Goal: Use online tool/utility: Utilize a website feature to perform a specific function

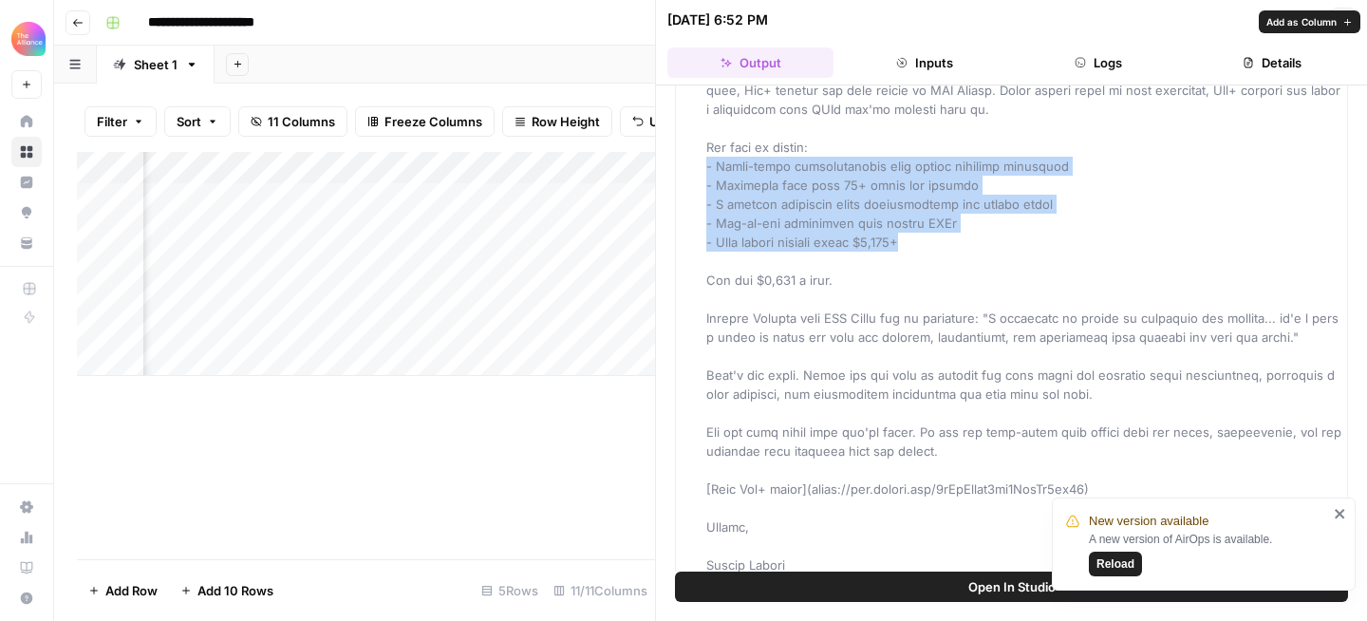
scroll to position [437, 0]
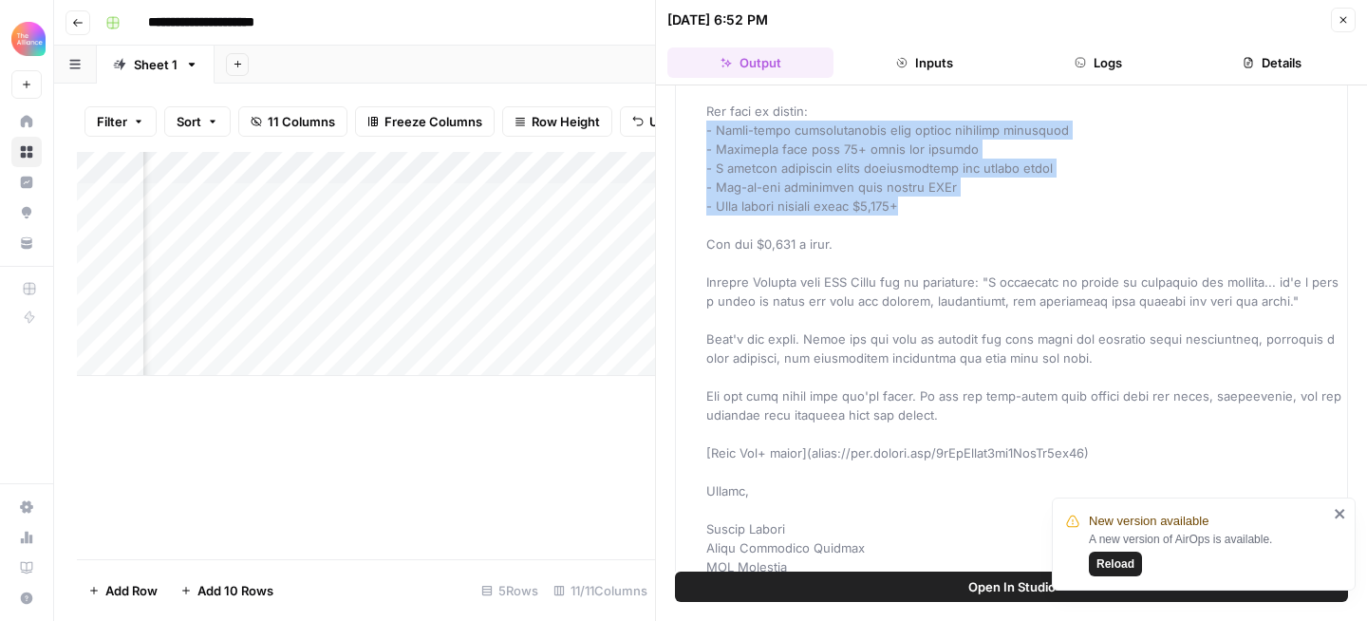
click at [80, 26] on icon "button" at bounding box center [77, 22] width 11 height 11
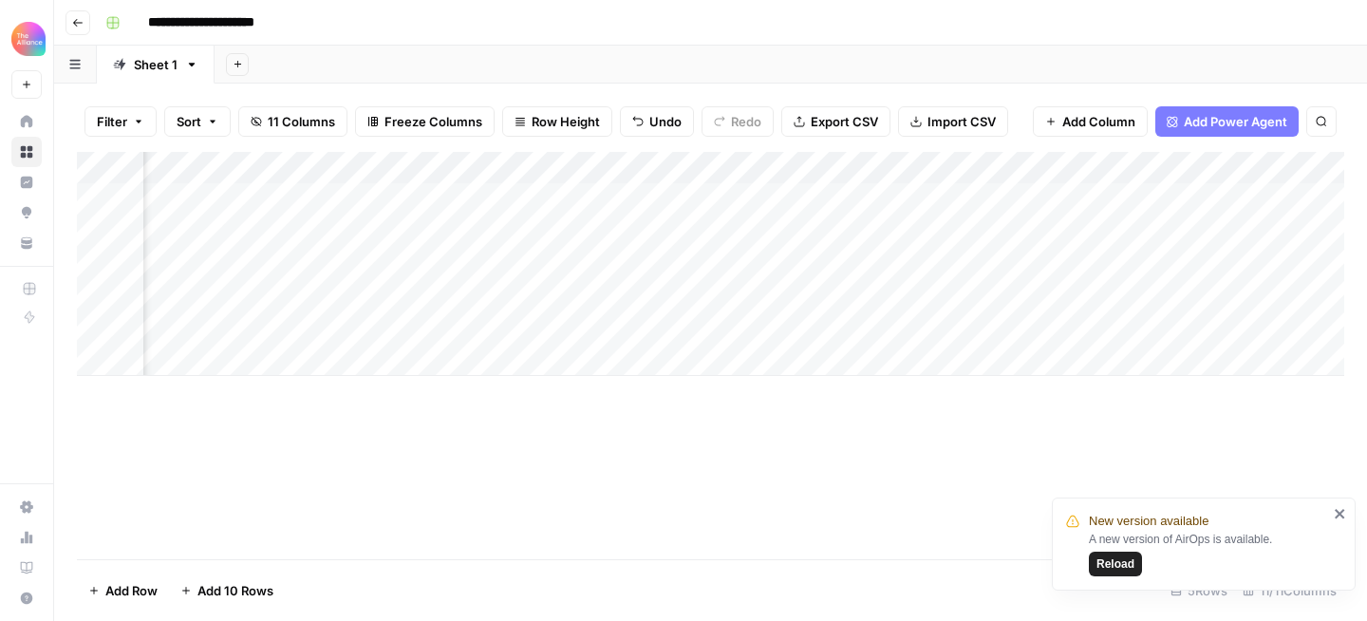
click at [80, 26] on icon "button" at bounding box center [77, 22] width 11 height 11
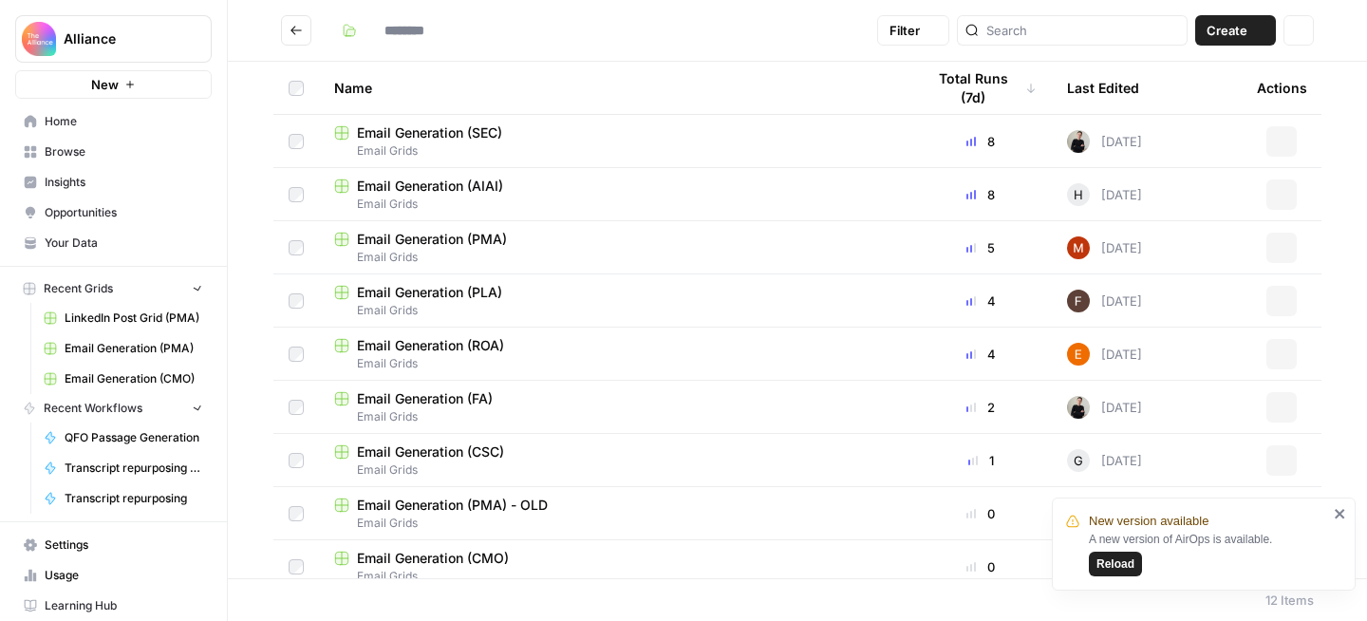
type input "**********"
click at [423, 236] on span "Email Generation (PMA)" at bounding box center [432, 239] width 150 height 19
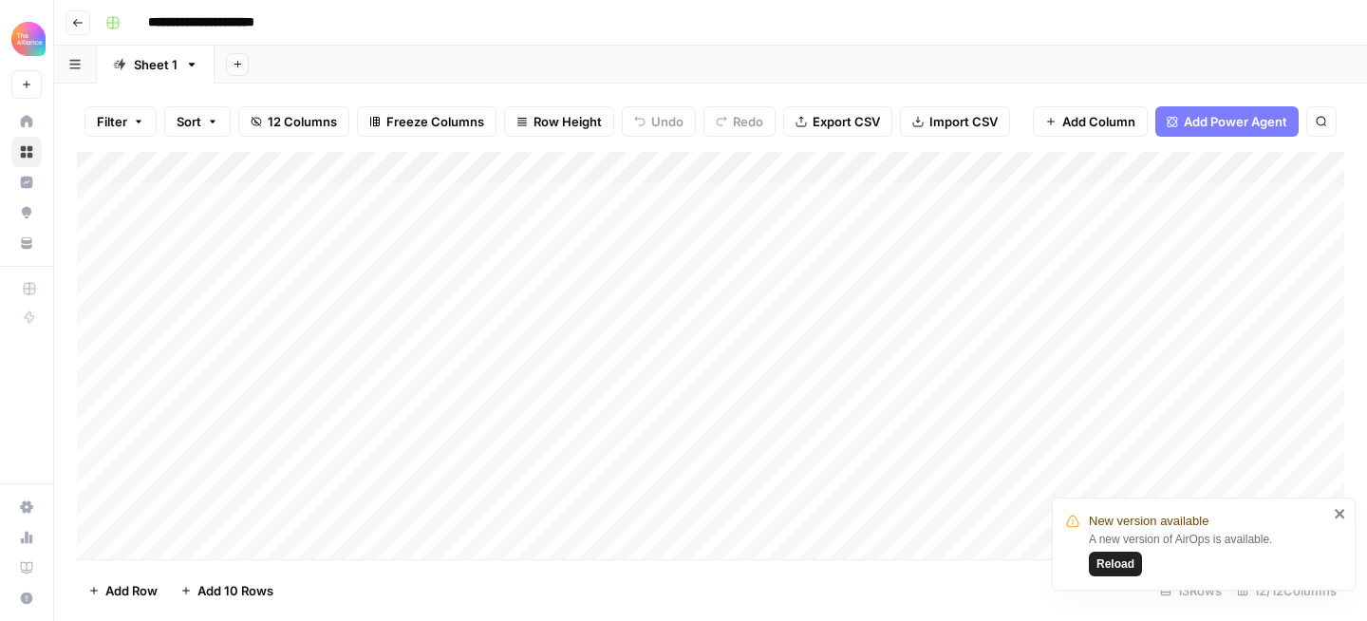
scroll to position [75, 0]
click at [244, 509] on div "Add Column" at bounding box center [711, 355] width 1268 height 407
type textarea "**********"
click at [491, 519] on div "Add Column" at bounding box center [711, 355] width 1268 height 407
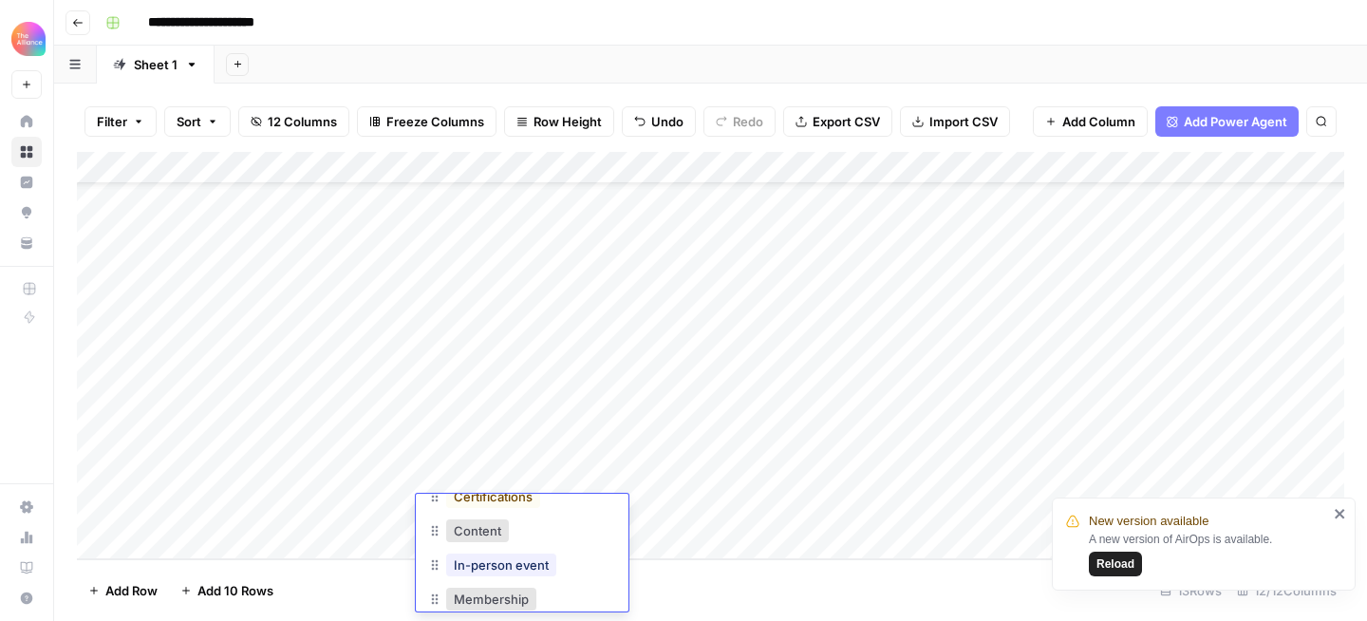
scroll to position [119, 0]
click at [489, 573] on button "Membership" at bounding box center [491, 568] width 90 height 23
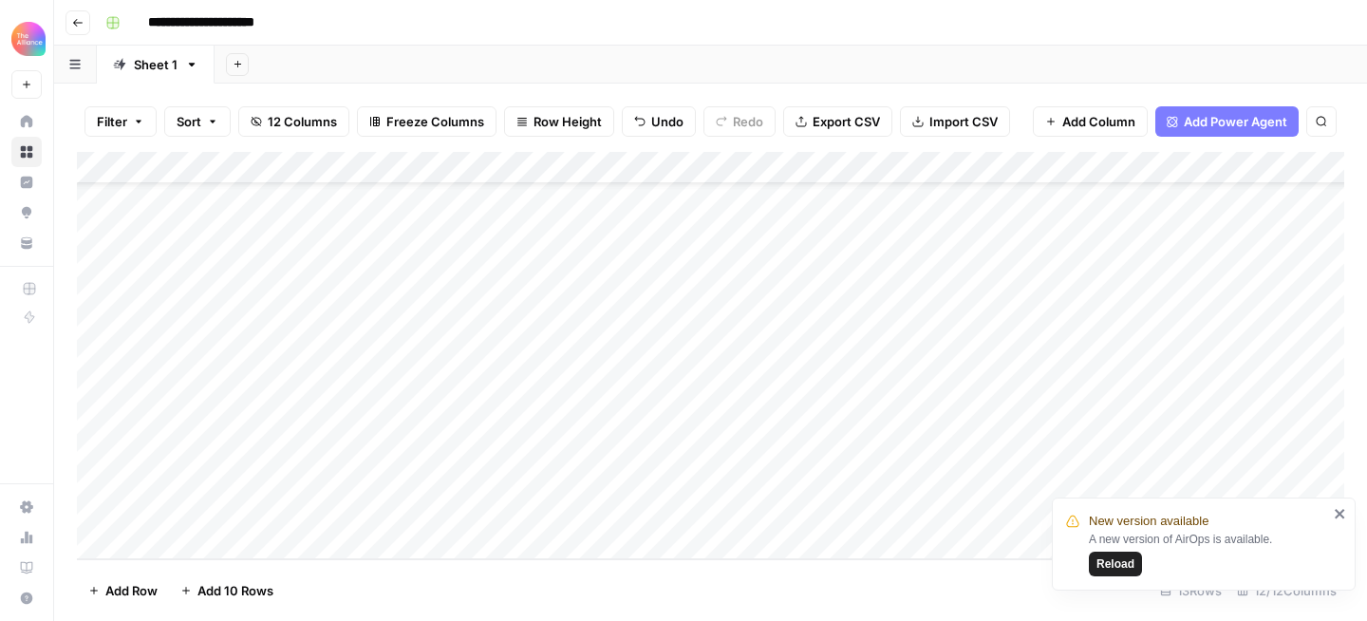
click at [638, 509] on div "Add Column" at bounding box center [711, 355] width 1268 height 407
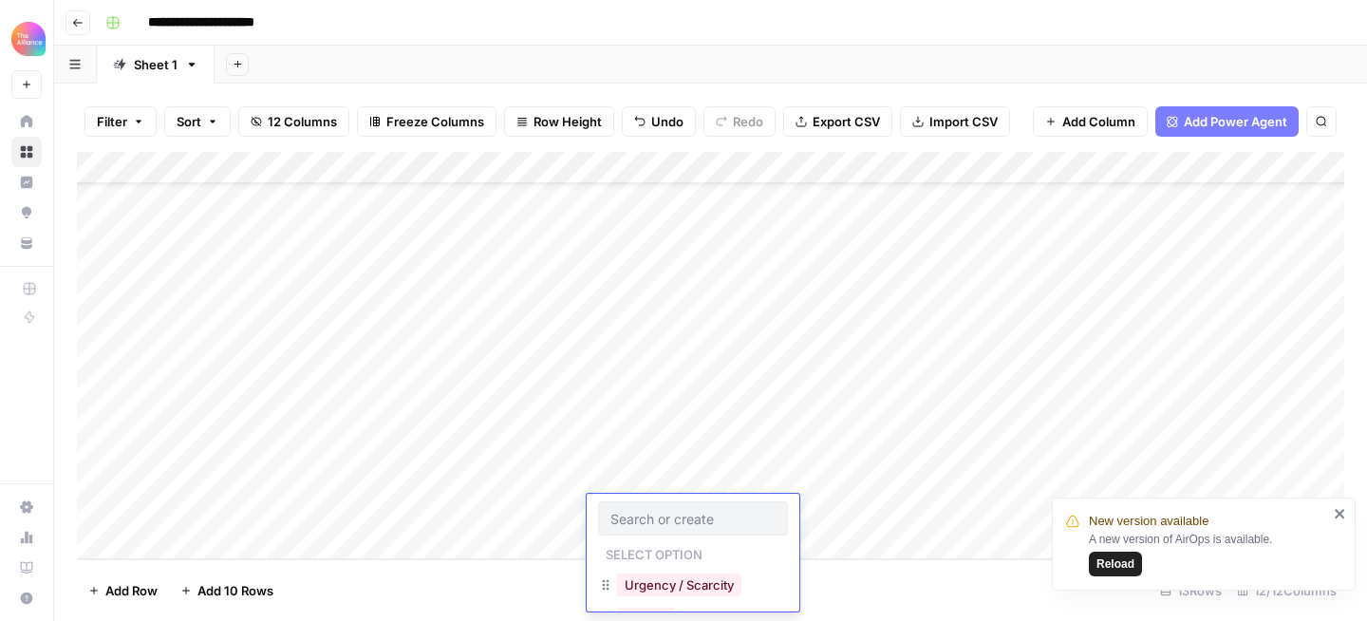
click at [638, 510] on input "text" at bounding box center [693, 518] width 165 height 17
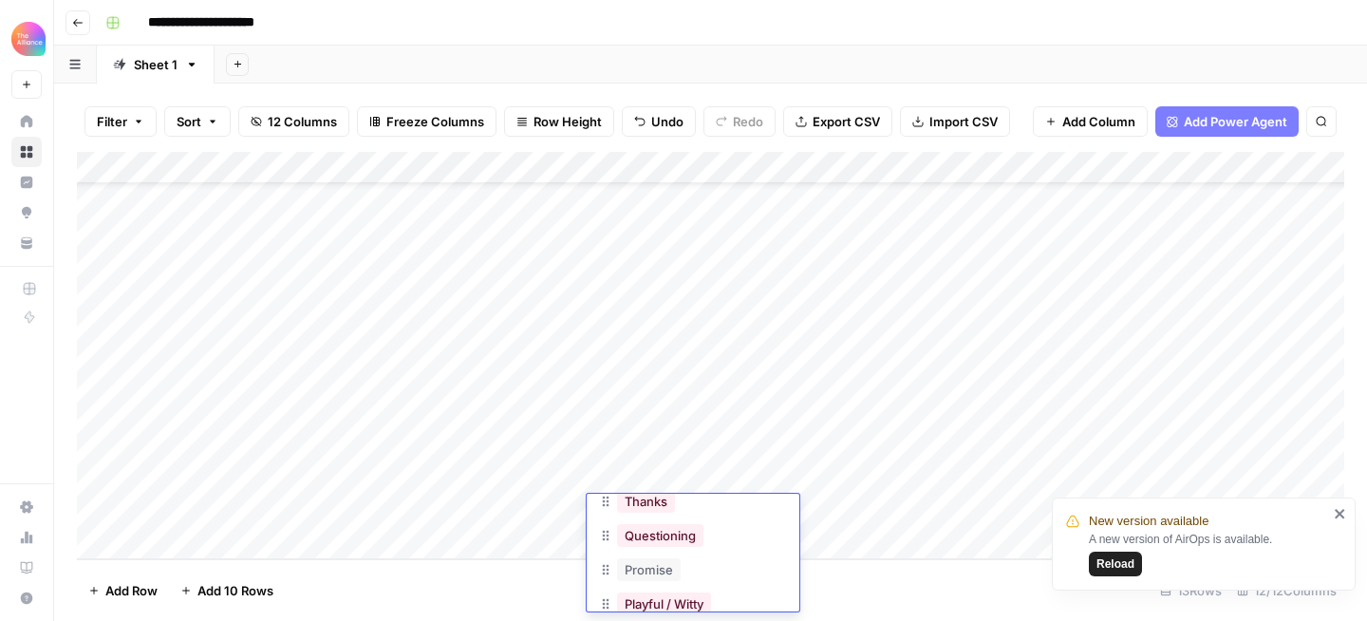
scroll to position [148, 0]
click at [648, 571] on button "Playful / Witty" at bounding box center [664, 573] width 94 height 23
click at [794, 508] on div "Add Column" at bounding box center [711, 355] width 1268 height 407
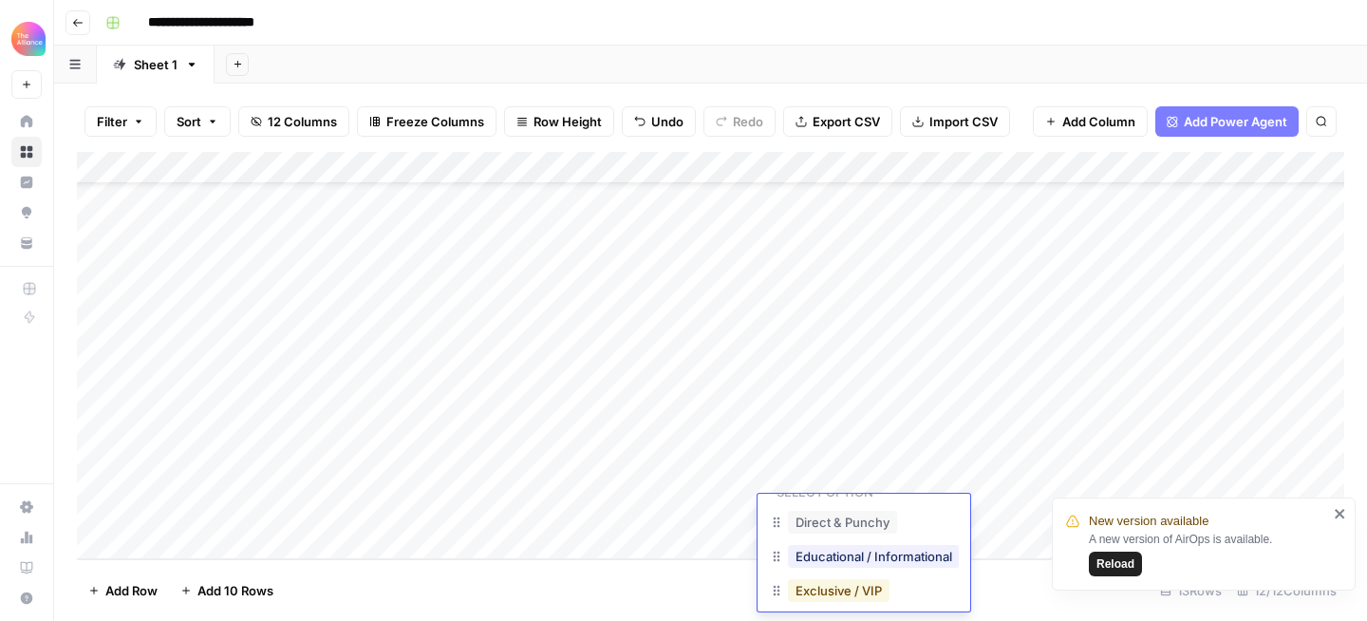
scroll to position [61, 0]
click at [816, 523] on button "Direct & Punchy" at bounding box center [842, 524] width 109 height 23
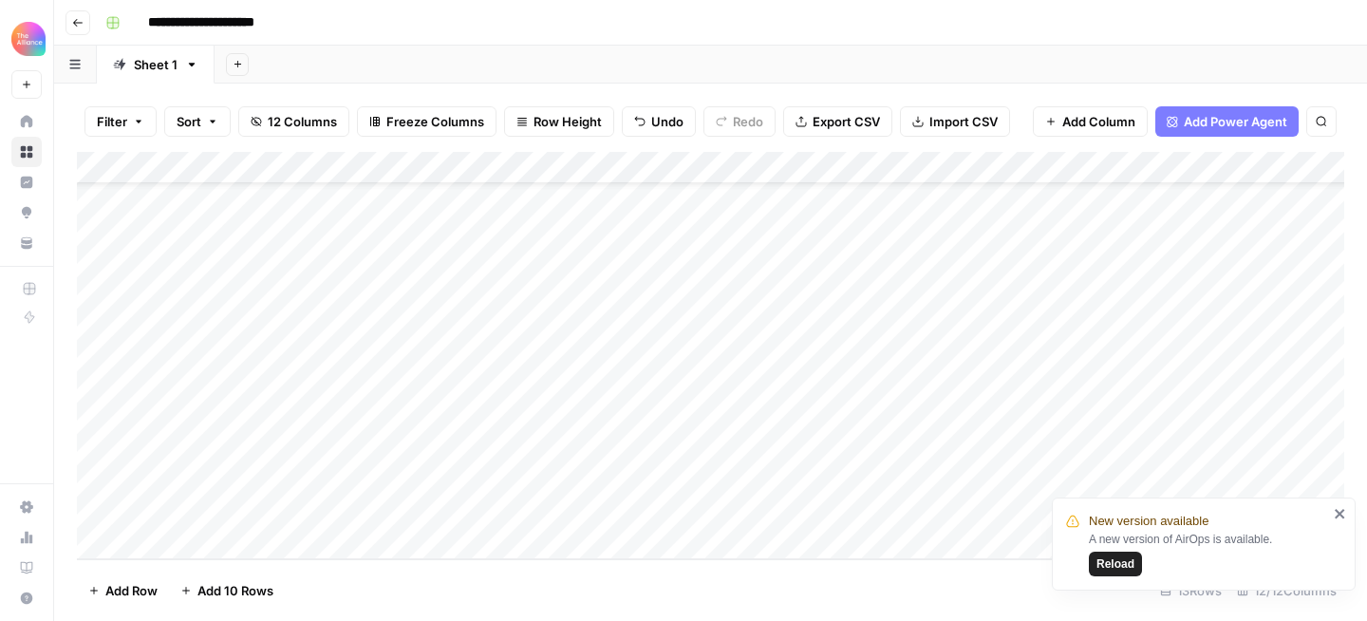
click at [955, 514] on div "Add Column" at bounding box center [711, 355] width 1268 height 407
click at [1342, 517] on icon "close" at bounding box center [1340, 513] width 13 height 15
click at [1013, 513] on div "Add Column" at bounding box center [711, 355] width 1268 height 407
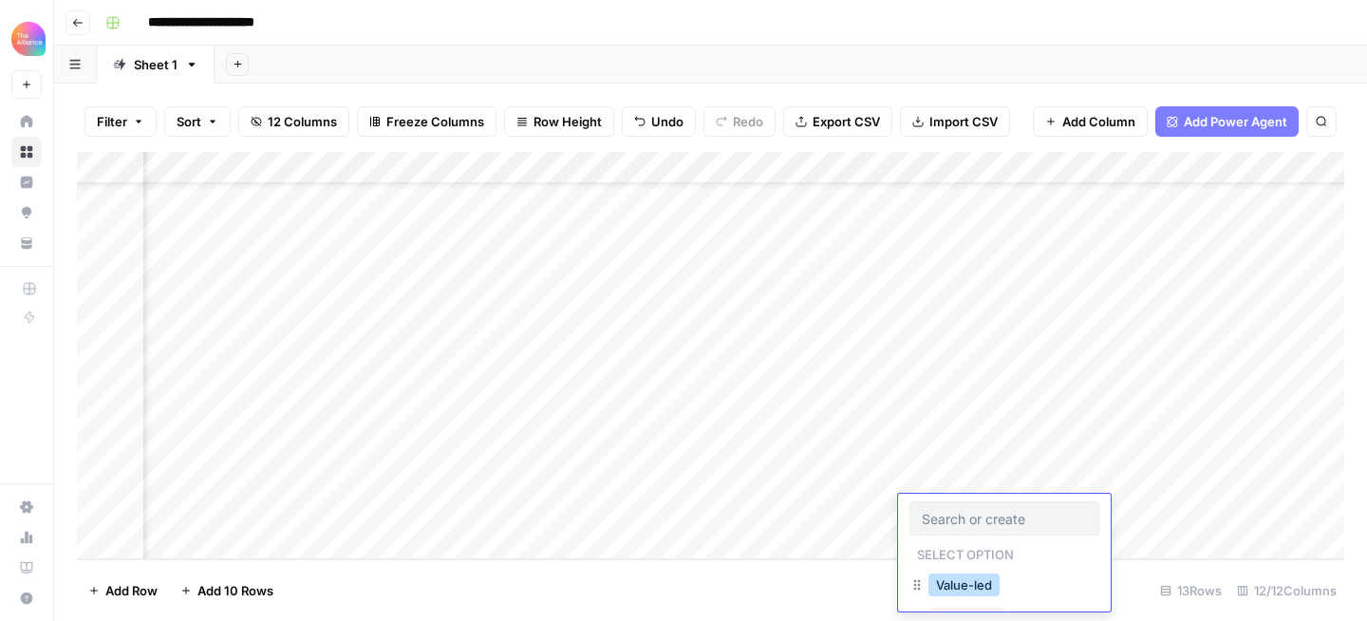
click at [967, 582] on button "Value-led" at bounding box center [964, 584] width 71 height 23
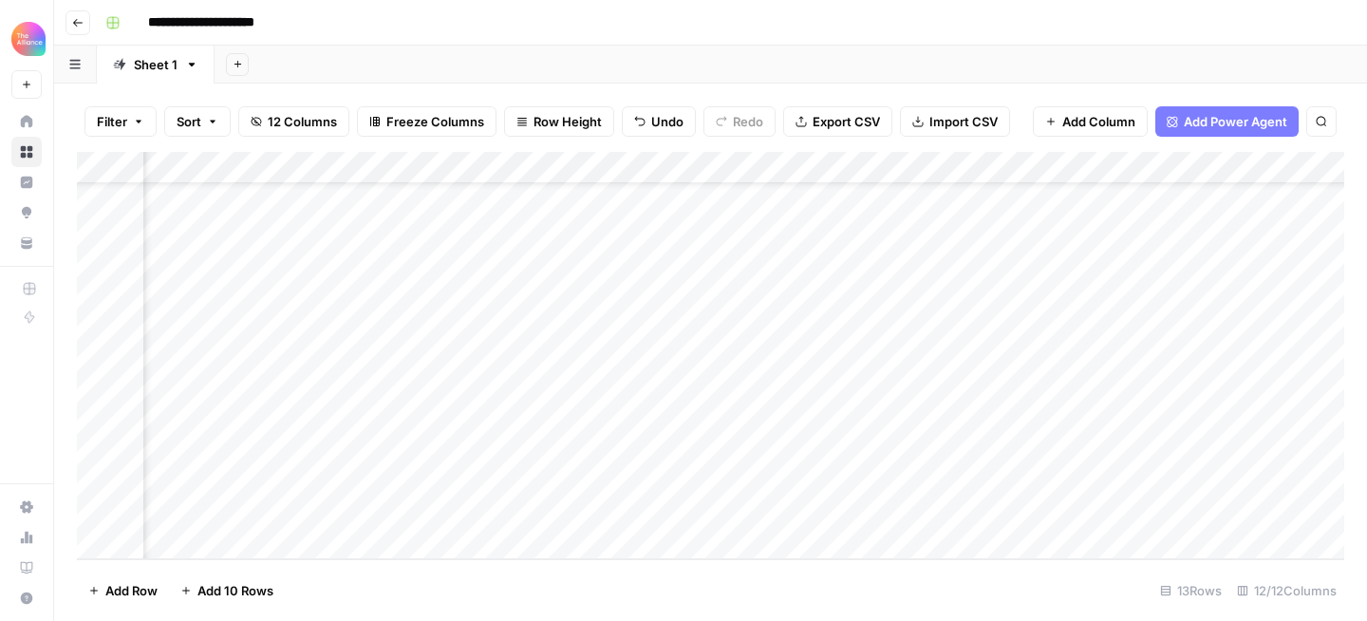
click at [997, 507] on div "Add Column" at bounding box center [711, 355] width 1268 height 407
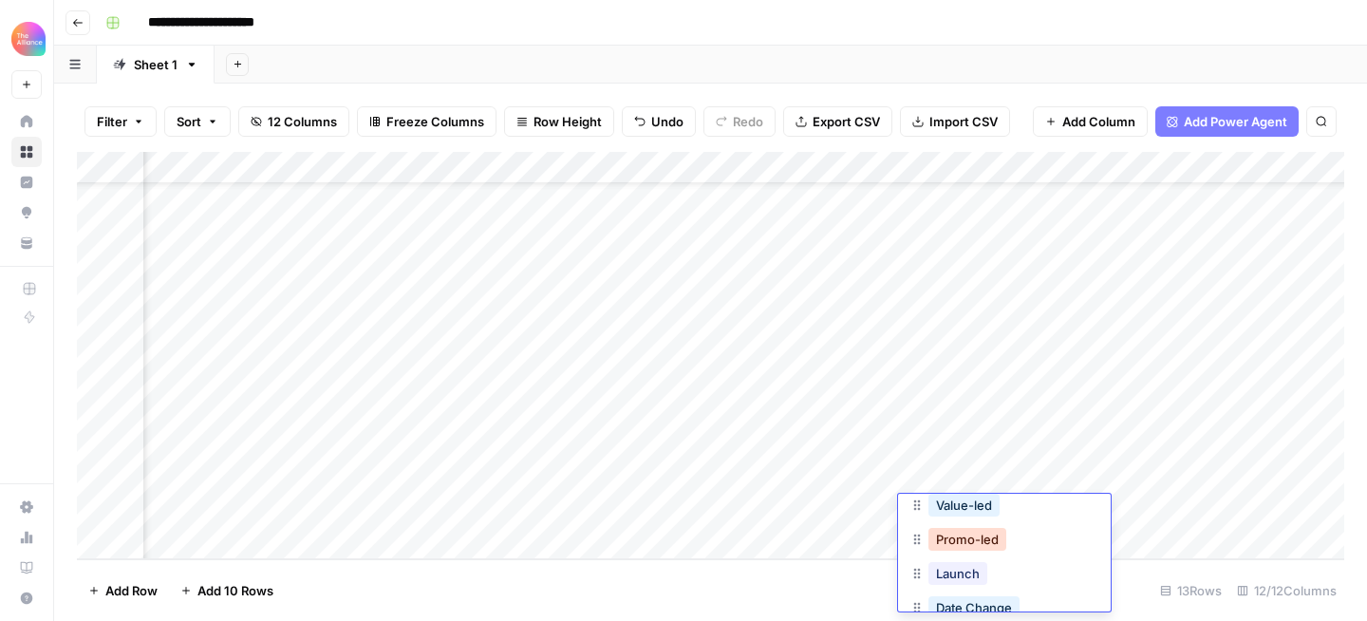
click at [992, 545] on button "Promo-led" at bounding box center [968, 539] width 78 height 23
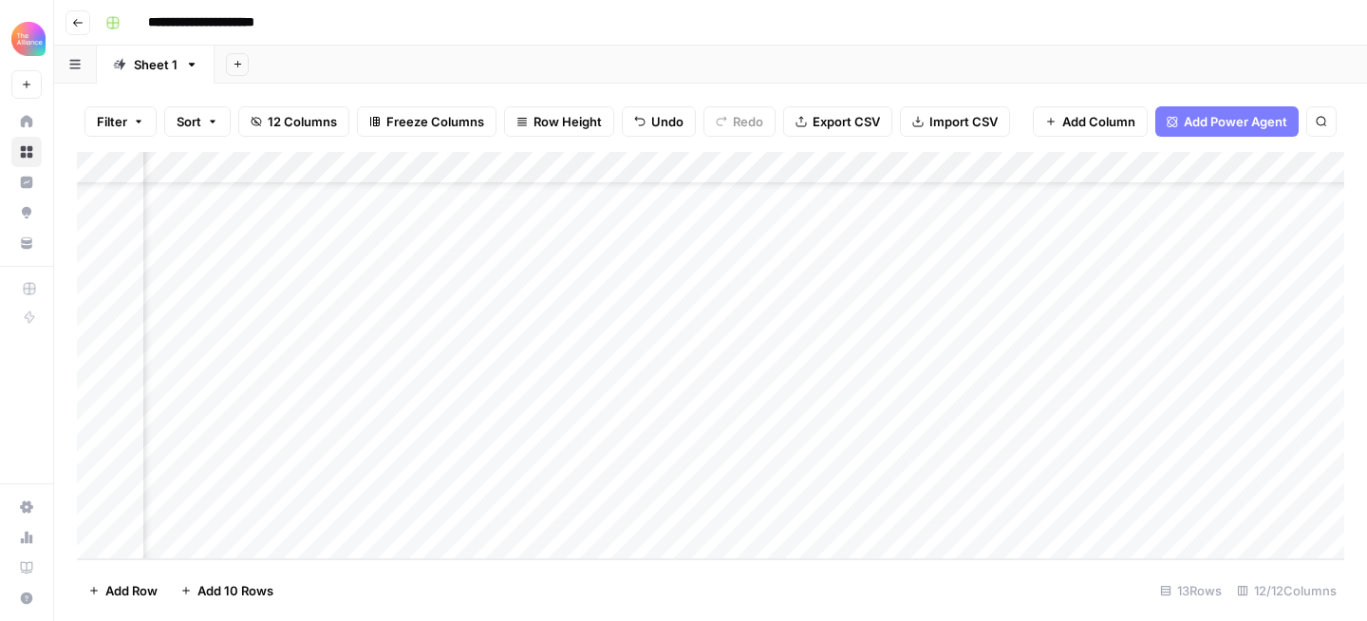
click at [1110, 517] on div "Add Column" at bounding box center [711, 355] width 1268 height 407
type textarea "*"
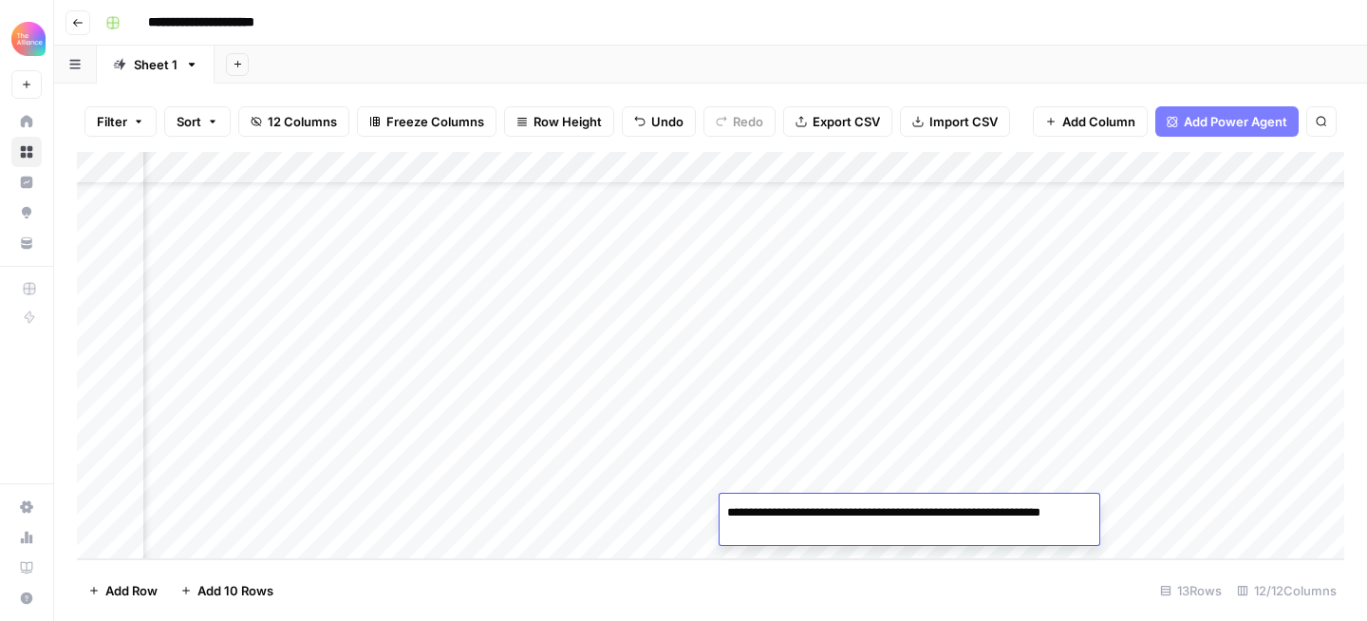
type textarea "**********"
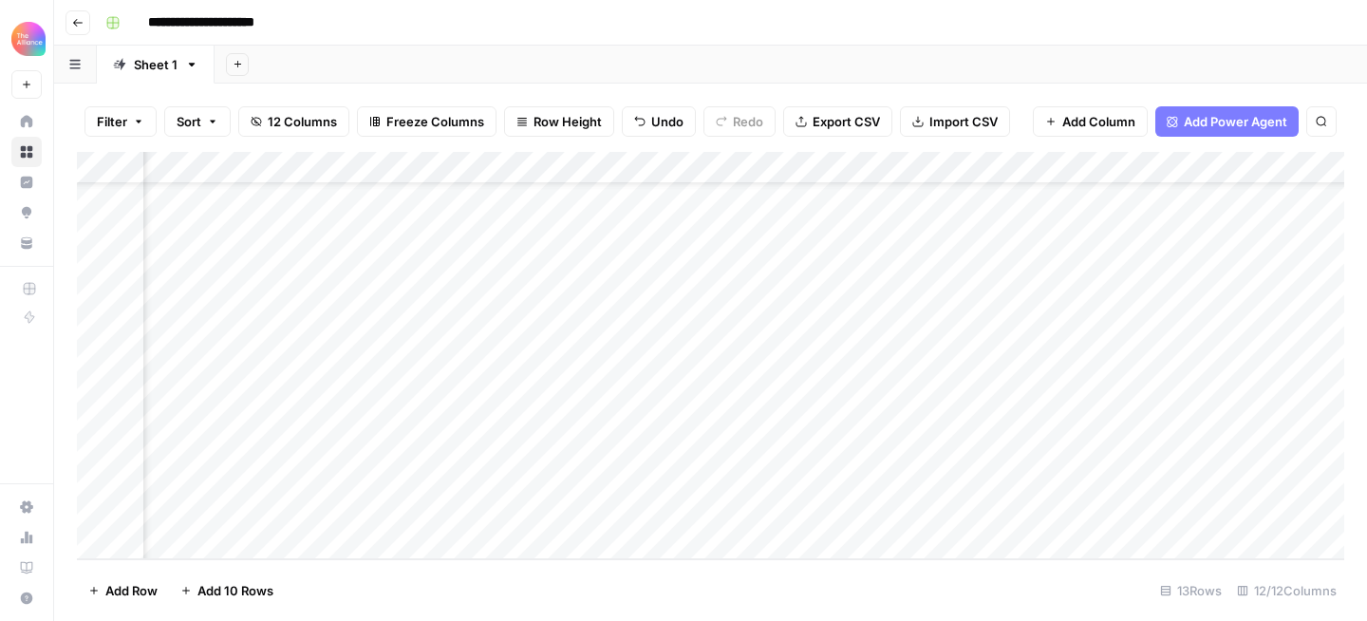
click at [1076, 512] on div "Add Column" at bounding box center [711, 355] width 1268 height 407
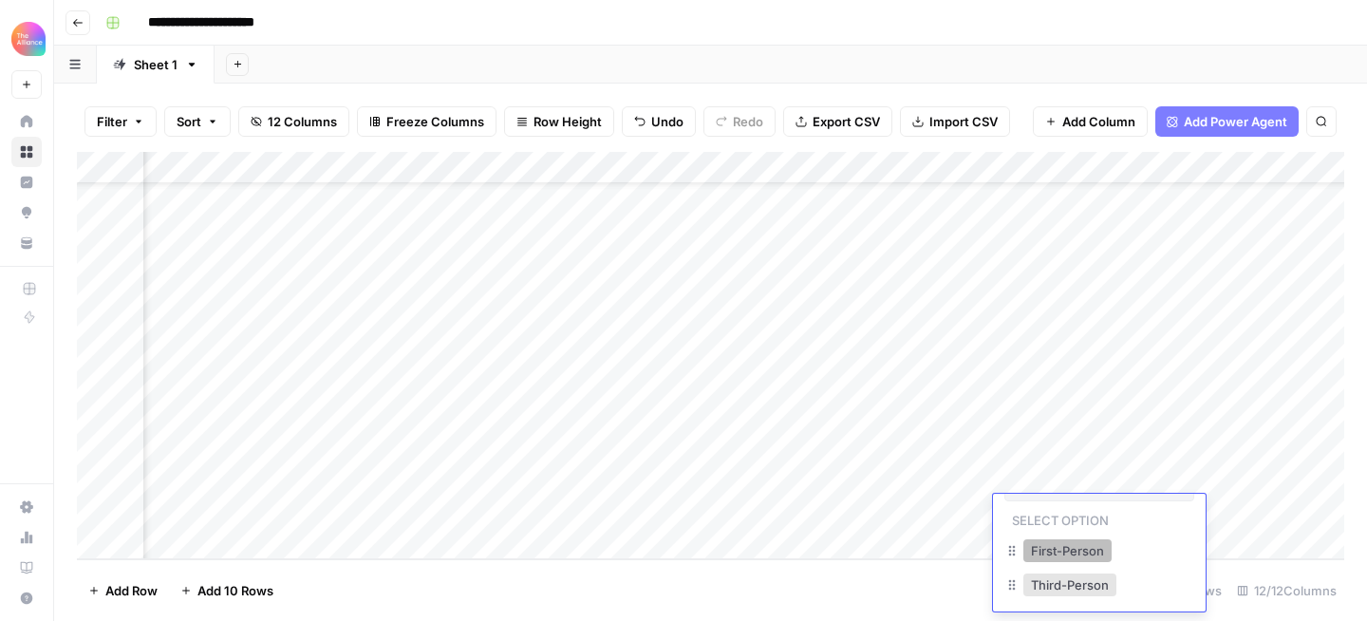
scroll to position [42, 0]
click at [1047, 586] on button "Third-Person" at bounding box center [1070, 577] width 93 height 23
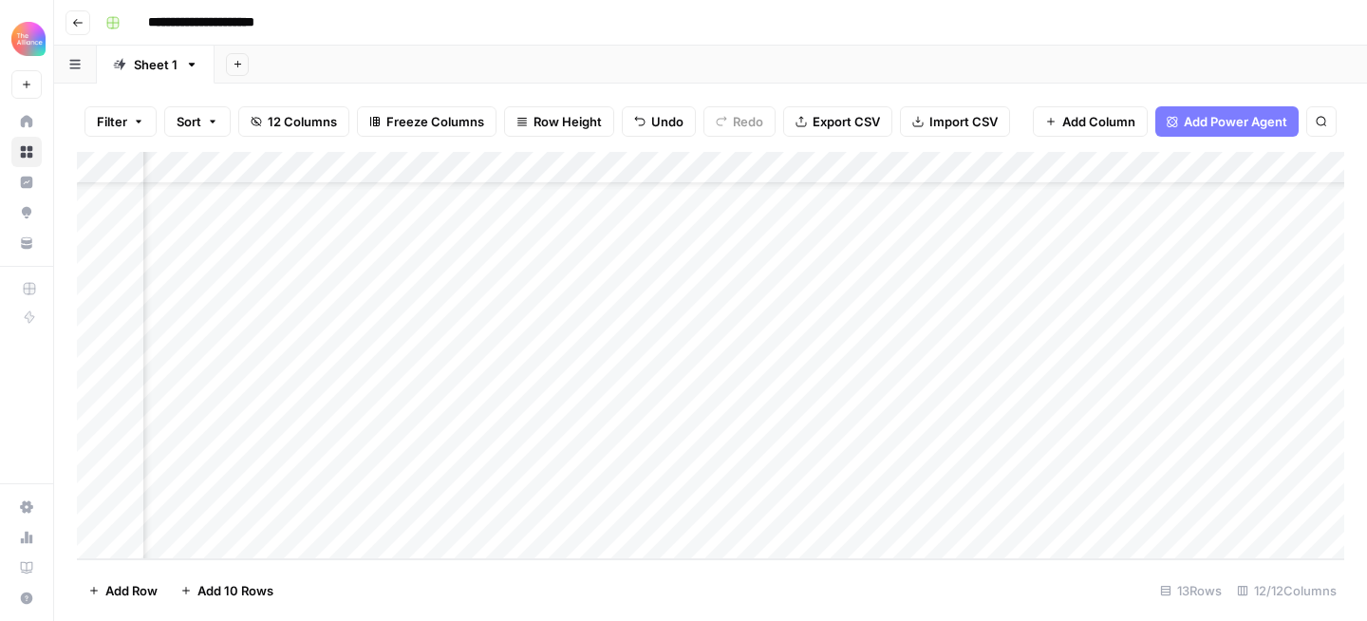
scroll to position [75, 1438]
click at [755, 515] on div "Add Column" at bounding box center [711, 355] width 1268 height 407
click at [877, 513] on div "Add Column" at bounding box center [711, 355] width 1268 height 407
click at [852, 508] on div "Add Column" at bounding box center [711, 355] width 1268 height 407
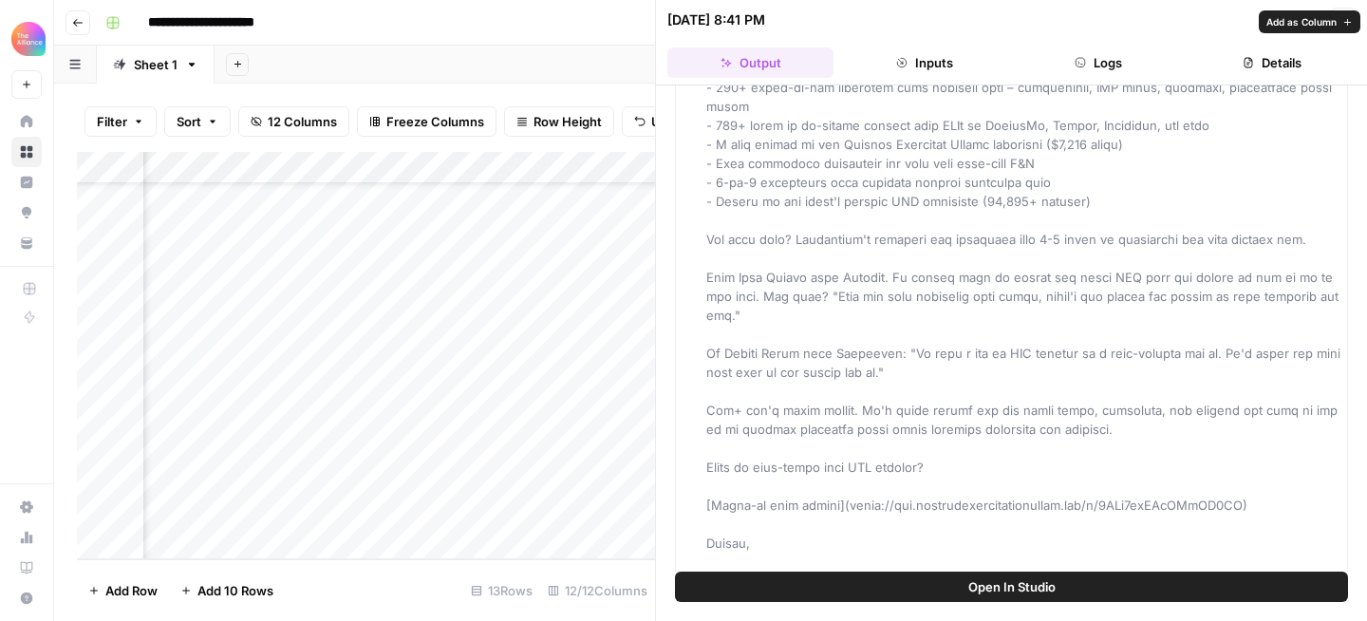
scroll to position [494, 0]
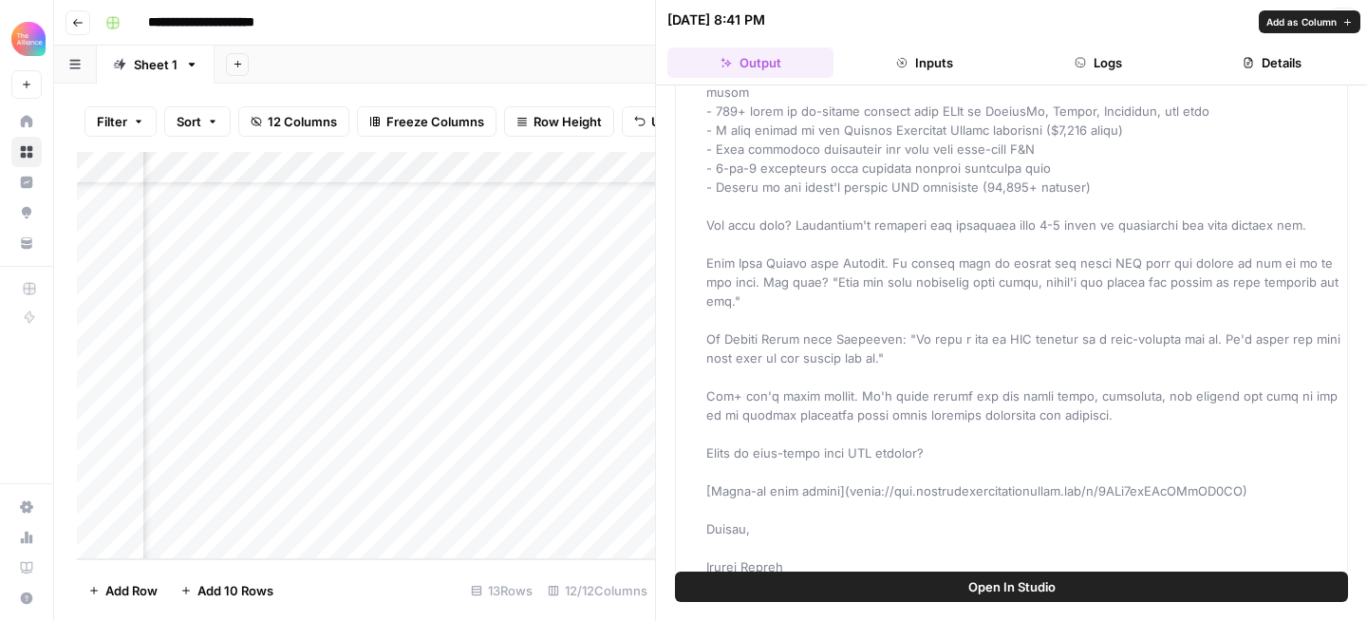
drag, startPoint x: 746, startPoint y: 149, endPoint x: 827, endPoint y: 449, distance: 310.7
click at [827, 449] on span at bounding box center [1025, 121] width 638 height 946
copy span "**Loremip Dolo:** Sita con adipis elitse. Doei tem incididu. **Utlabor Etdo:** …"
